Goal: Find specific page/section: Find specific page/section

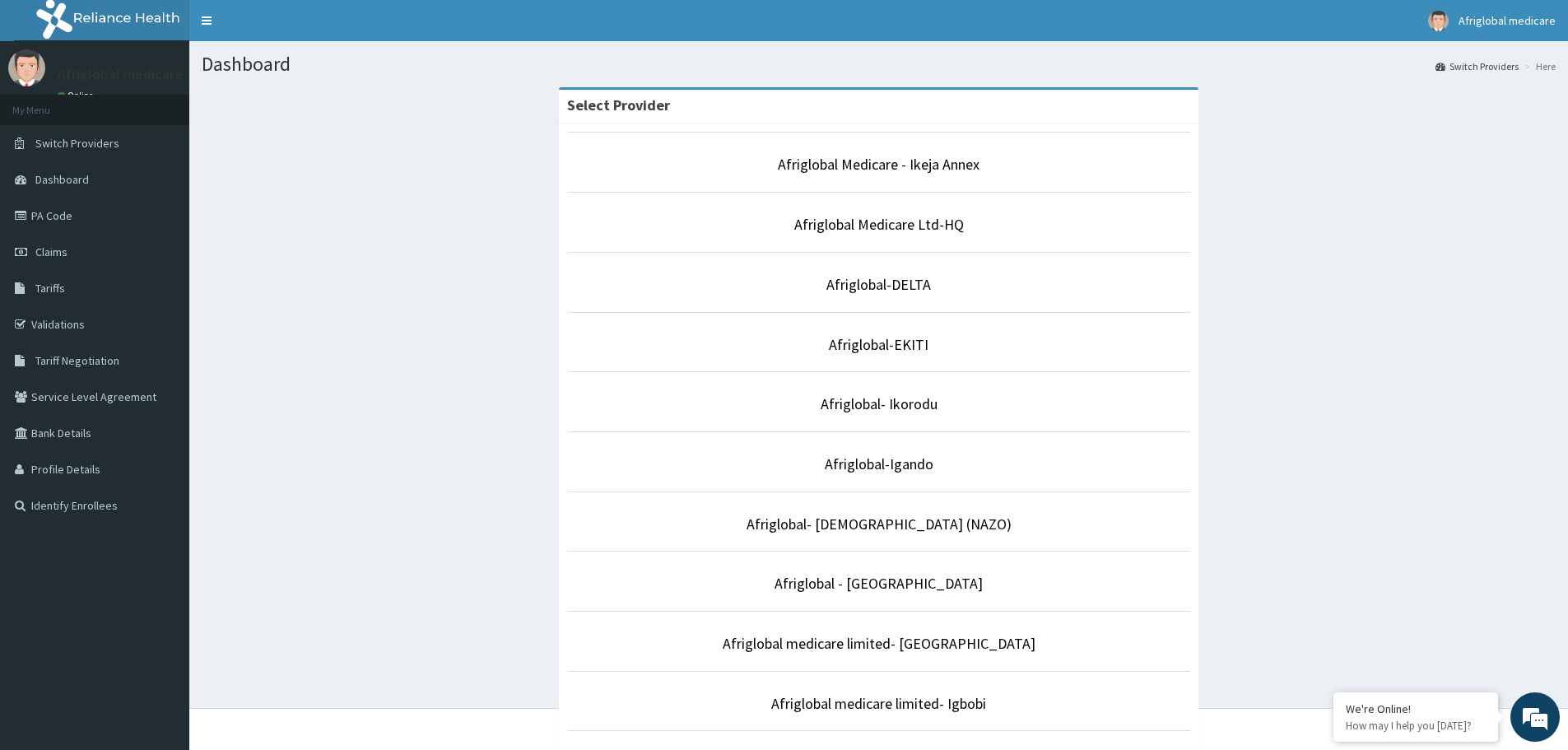
click at [874, 208] on li "Afriglobal Medicare Ltd-HQ" at bounding box center [879, 222] width 624 height 61
click at [877, 223] on link "Afriglobal Medicare Ltd-HQ" at bounding box center [879, 223] width 170 height 19
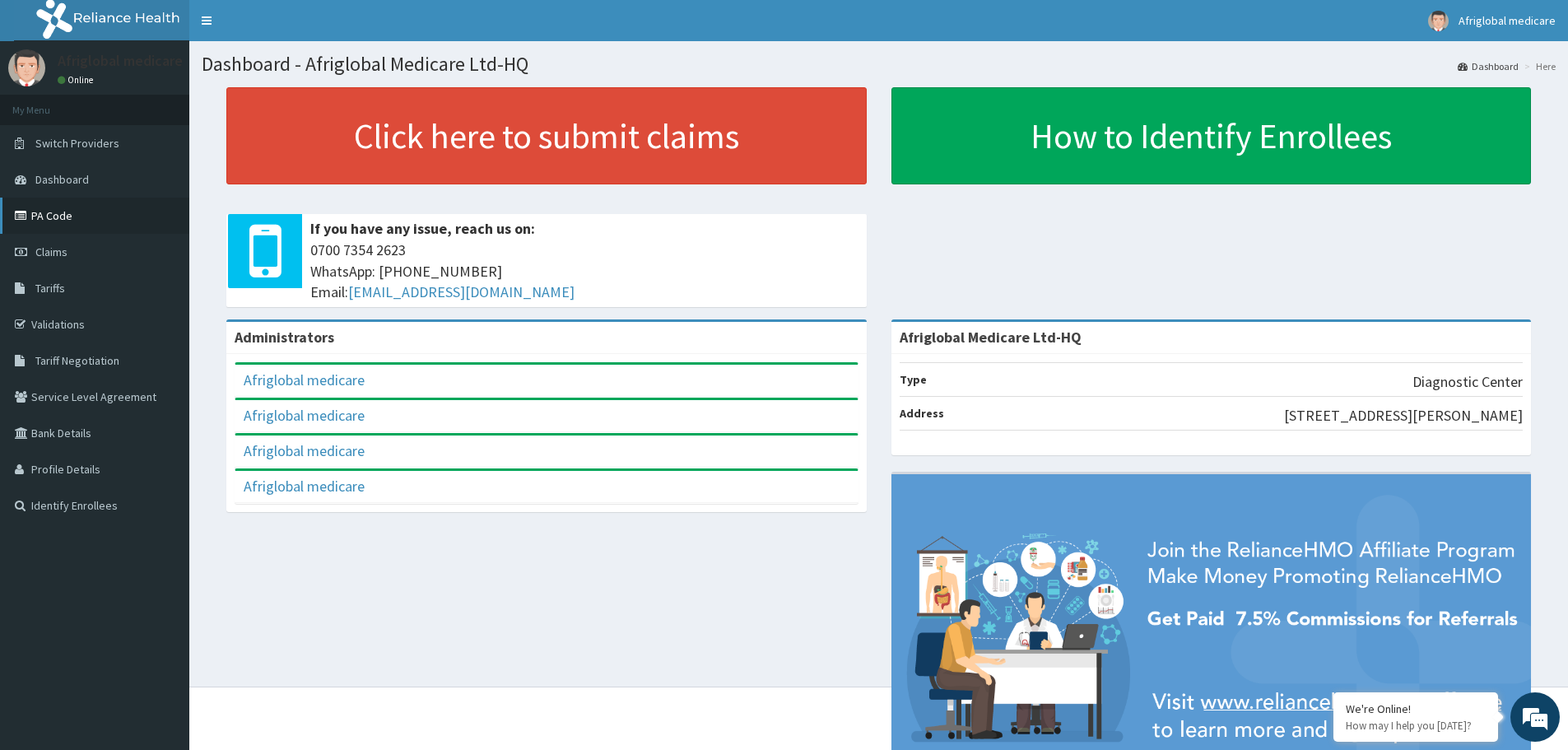
click at [54, 210] on link "PA Code" at bounding box center [95, 216] width 189 height 36
